Goal: Information Seeking & Learning: Learn about a topic

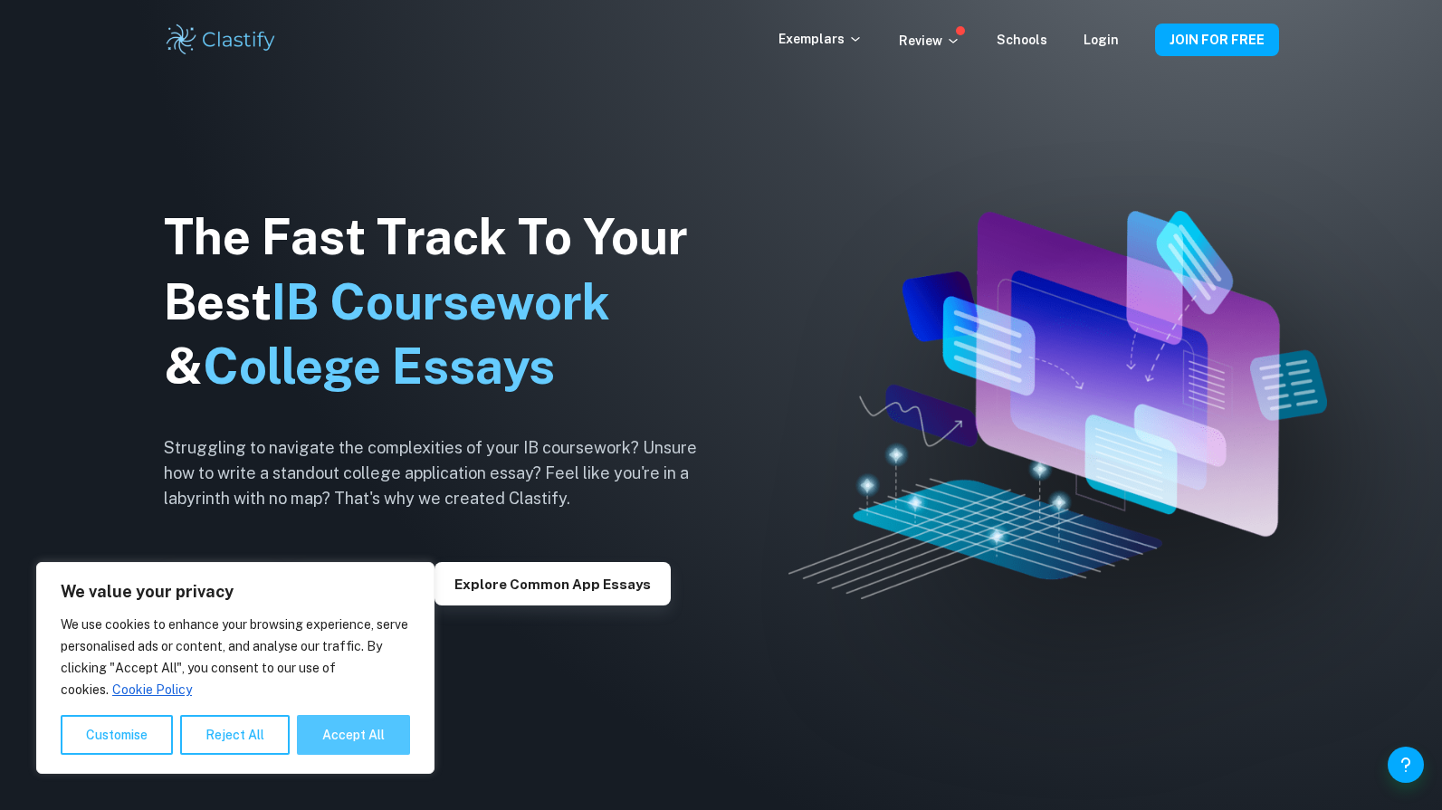
click at [370, 739] on button "Accept All" at bounding box center [353, 735] width 113 height 40
checkbox input "true"
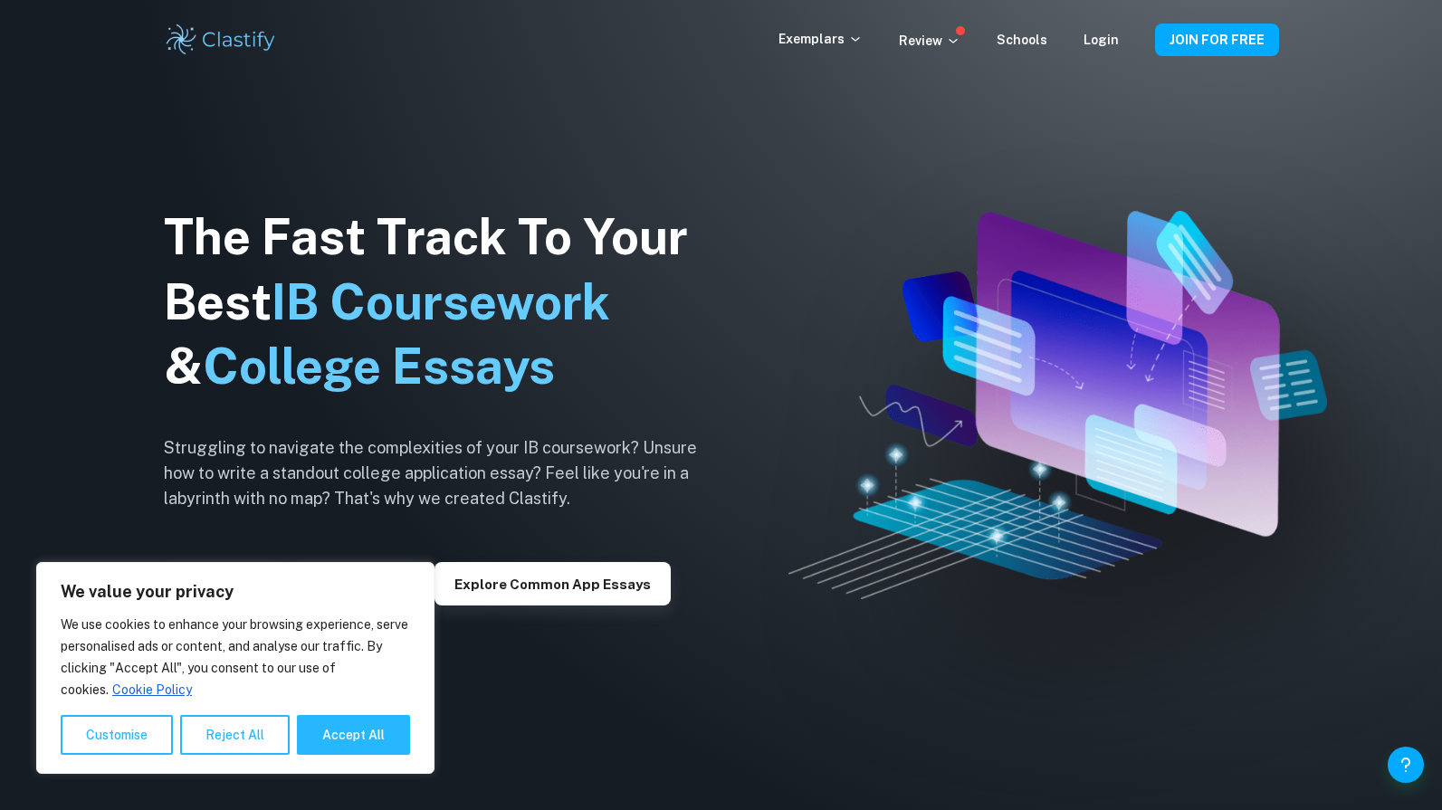
checkbox input "true"
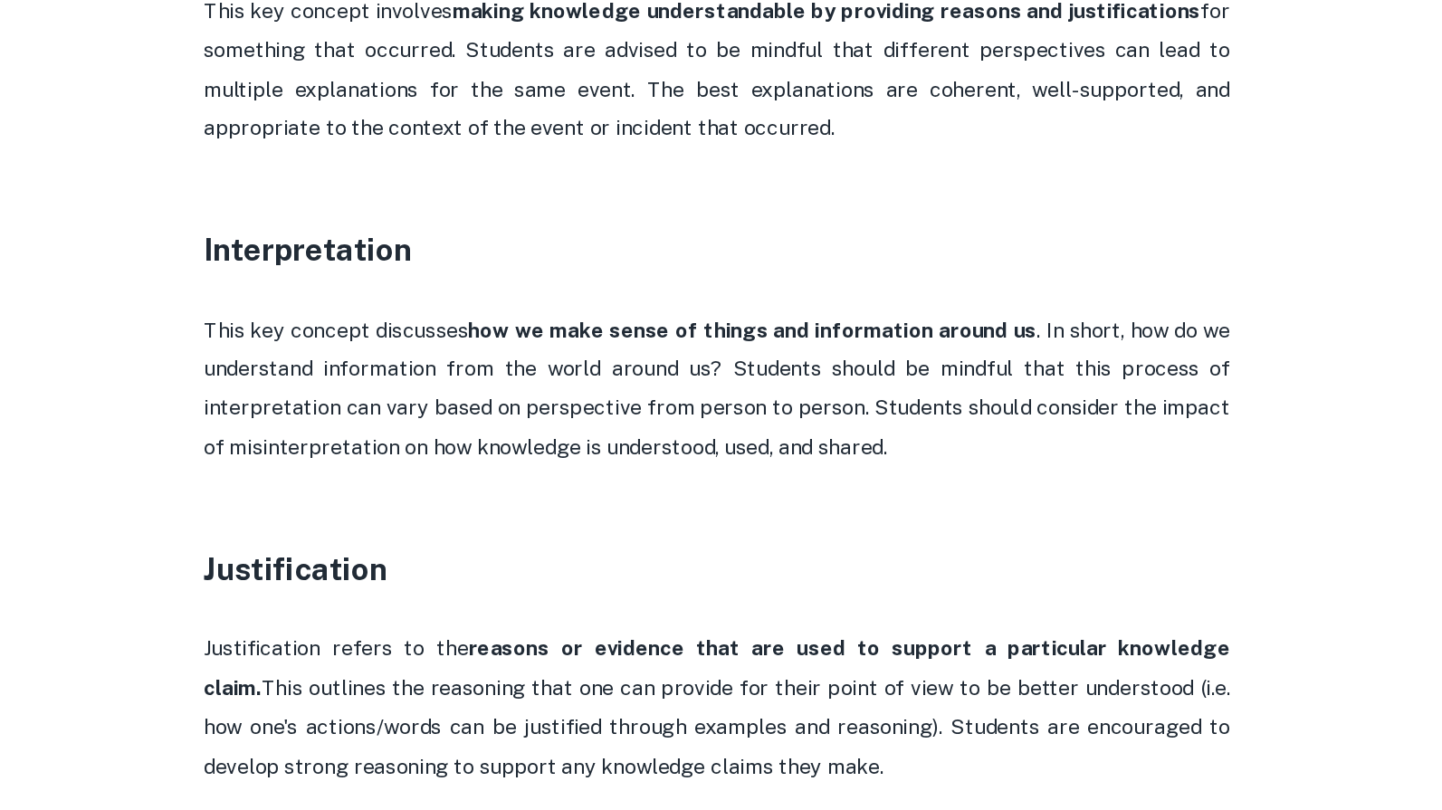
scroll to position [1811, 0]
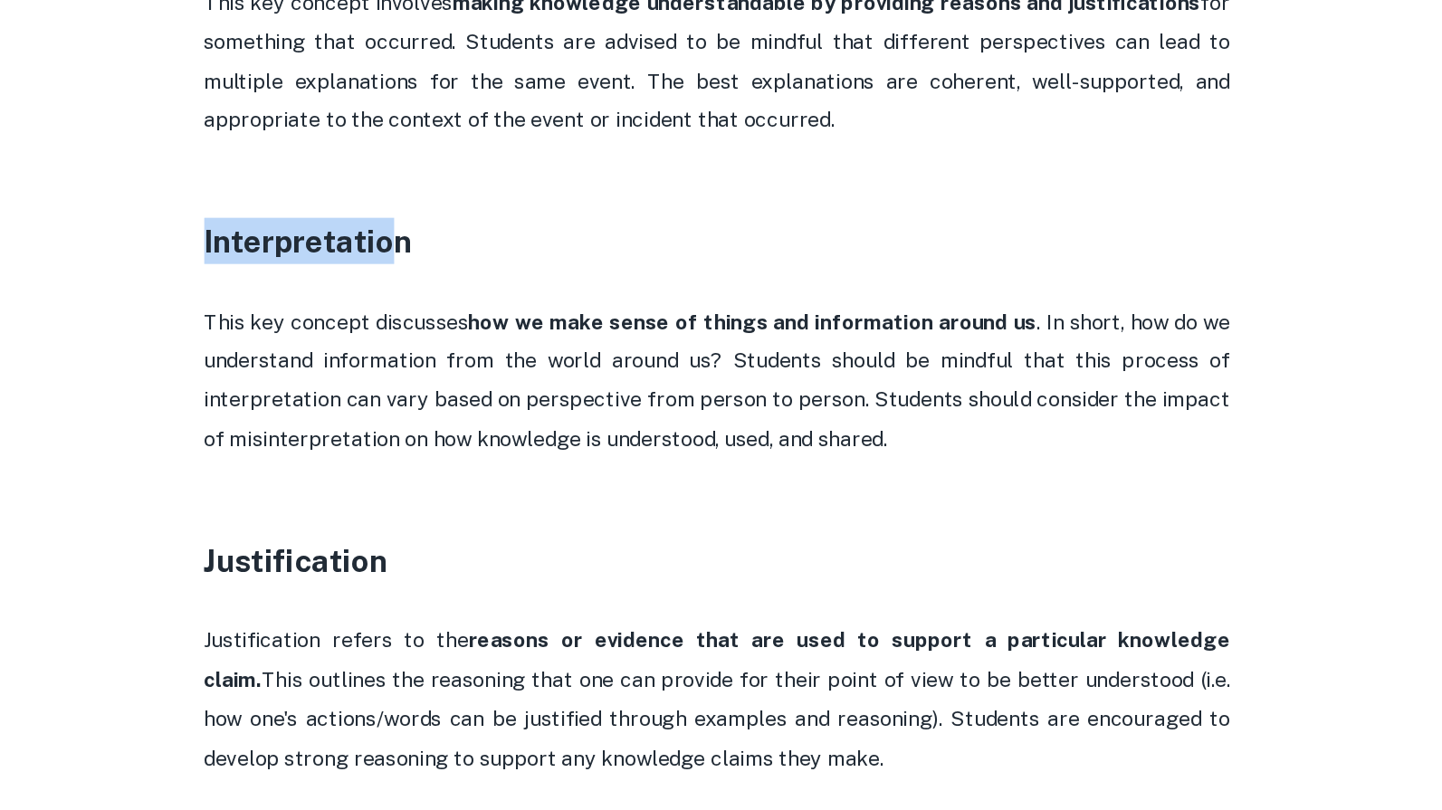
drag, startPoint x: 144, startPoint y: 125, endPoint x: 269, endPoint y: 132, distance: 125.1
click at [359, 392] on h3 "Interpretation" at bounding box center [721, 408] width 724 height 33
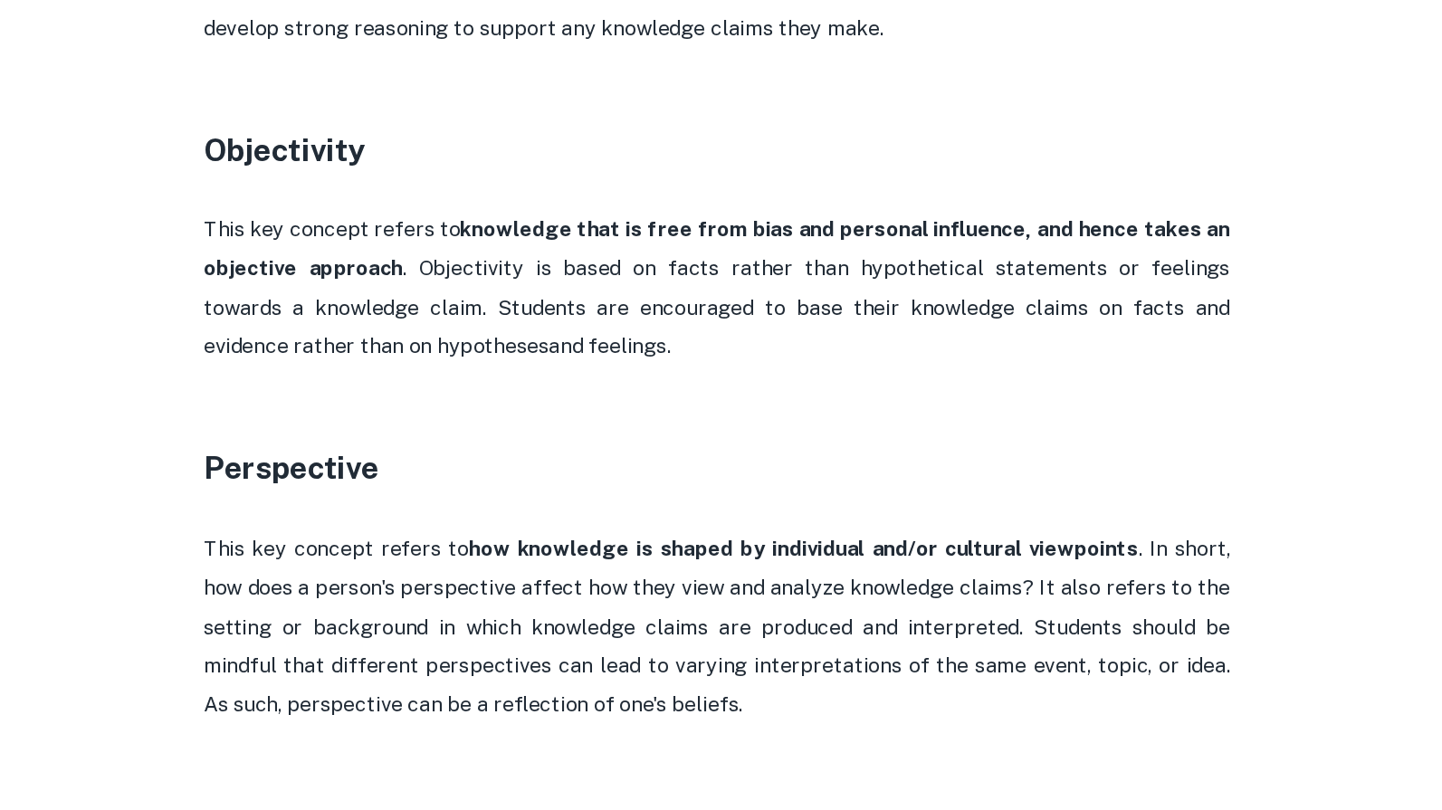
scroll to position [2335, 0]
